Goal: Information Seeking & Learning: Learn about a topic

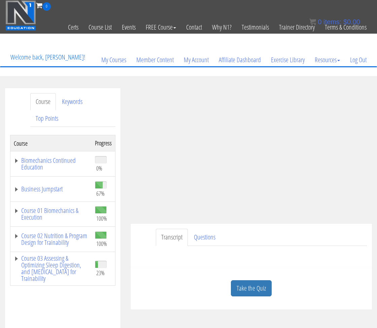
drag, startPoint x: 0, startPoint y: 0, endPoint x: 253, endPoint y: 284, distance: 380.4
click at [252, 285] on link "Take the Quiz" at bounding box center [251, 288] width 41 height 16
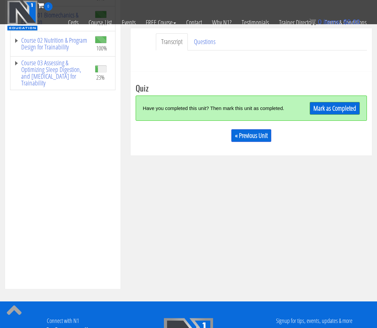
scroll to position [159, 0]
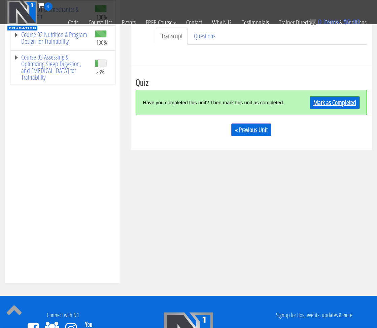
click at [343, 103] on link "Mark as Completed" at bounding box center [335, 102] width 50 height 13
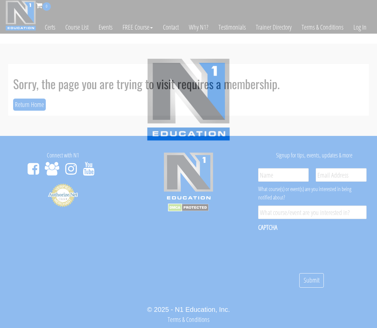
scroll to position [20, 0]
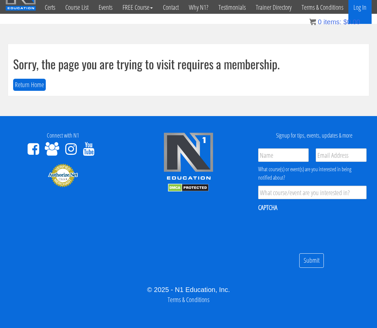
click at [357, 9] on link "Log In" at bounding box center [359, 7] width 23 height 33
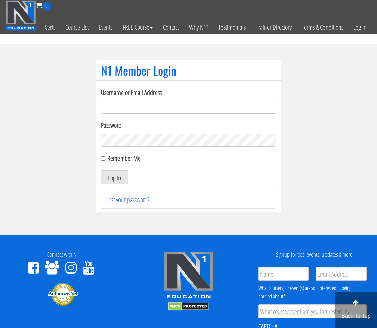
type input "[EMAIL_ADDRESS][DOMAIN_NAME]"
click at [113, 177] on button "Log In" at bounding box center [114, 177] width 27 height 14
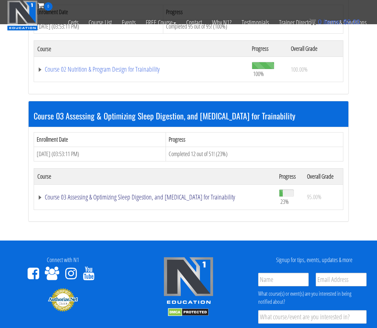
drag, startPoint x: 191, startPoint y: 190, endPoint x: 202, endPoint y: 191, distance: 10.8
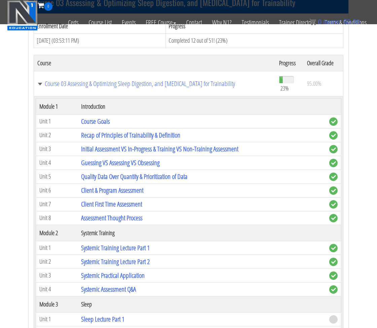
scroll to position [691, 0]
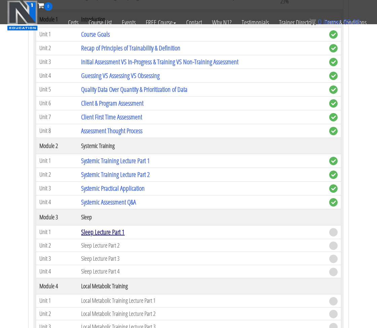
click at [113, 227] on link "Sleep Lecture Part 1" at bounding box center [102, 231] width 43 height 9
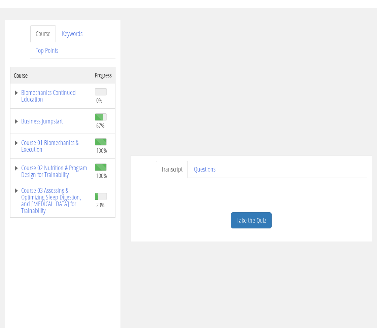
scroll to position [72, 0]
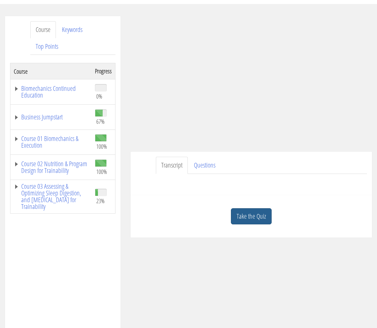
click at [243, 216] on link "Take the Quiz" at bounding box center [251, 216] width 41 height 16
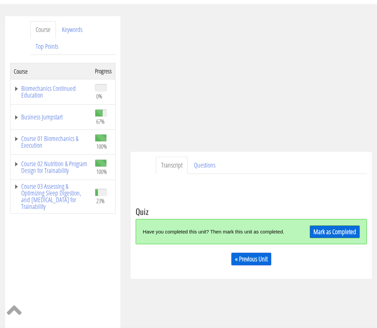
click at [334, 233] on link "Mark as Completed" at bounding box center [335, 231] width 50 height 13
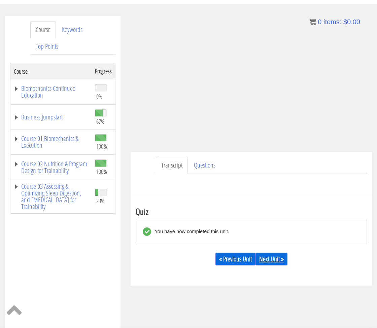
click at [286, 258] on link "Next Unit »" at bounding box center [271, 259] width 32 height 13
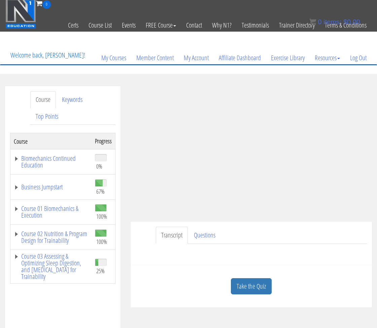
scroll to position [2, 0]
